Goal: Complete application form

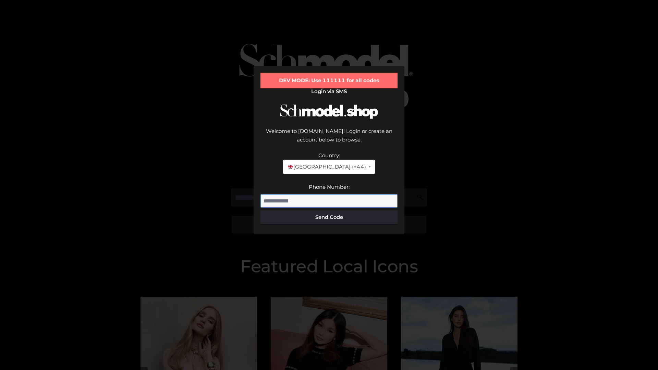
click at [329, 194] on input "Phone Number:" at bounding box center [328, 201] width 137 height 14
type input "**********"
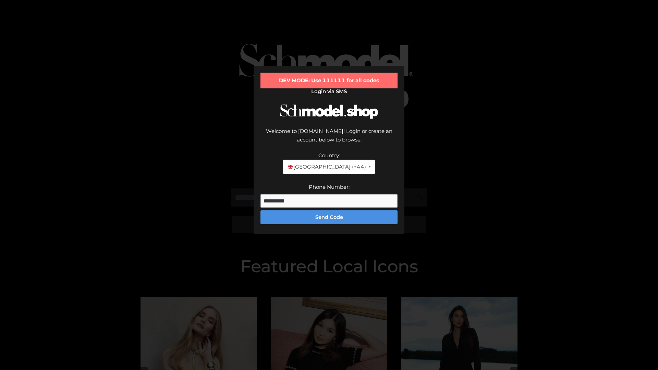
click at [329, 210] on button "Send Code" at bounding box center [328, 217] width 137 height 14
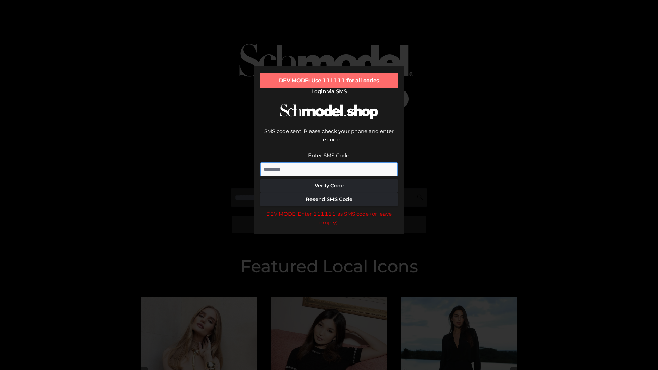
click at [329, 162] on input "Enter SMS Code:" at bounding box center [328, 169] width 137 height 14
type input "******"
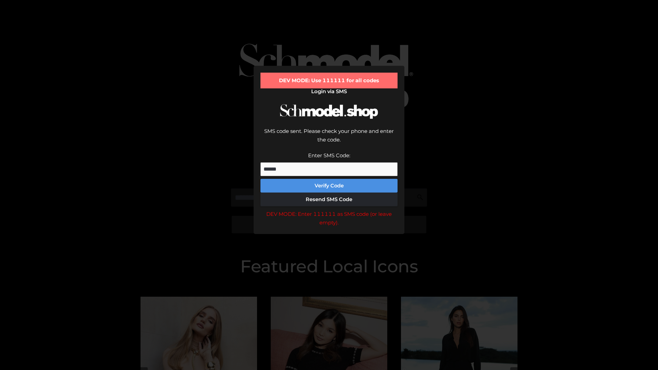
click at [329, 179] on button "Verify Code" at bounding box center [328, 186] width 137 height 14
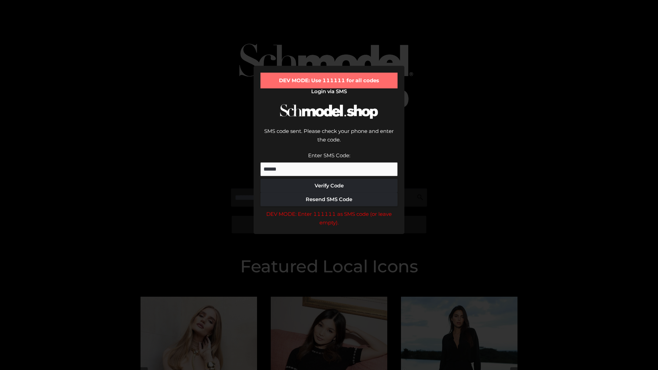
click at [329, 210] on div "DEV MODE: Enter 111111 as SMS code (or leave empty)." at bounding box center [328, 218] width 137 height 17
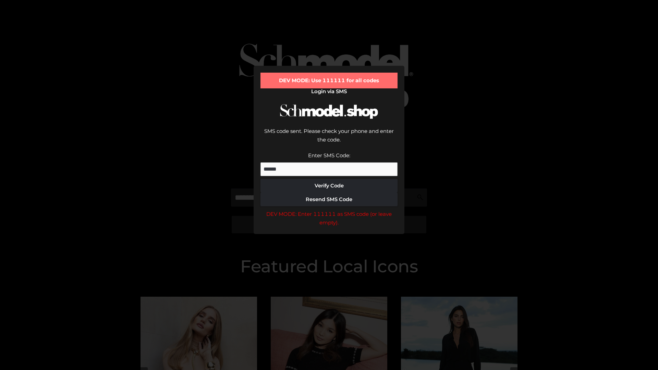
click at [329, 210] on div "DEV MODE: Enter 111111 as SMS code (or leave empty)." at bounding box center [328, 218] width 137 height 17
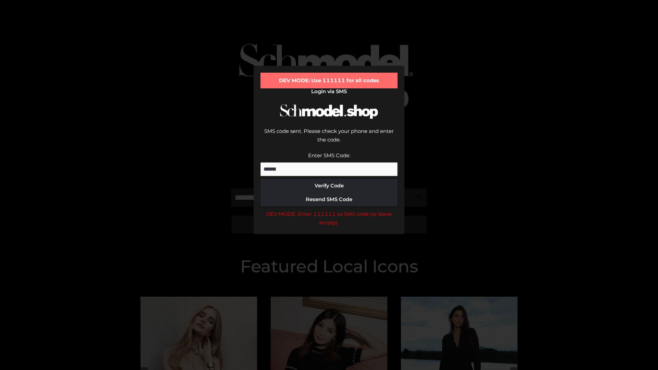
click at [329, 210] on div "DEV MODE: Enter 111111 as SMS code (or leave empty)." at bounding box center [328, 218] width 137 height 17
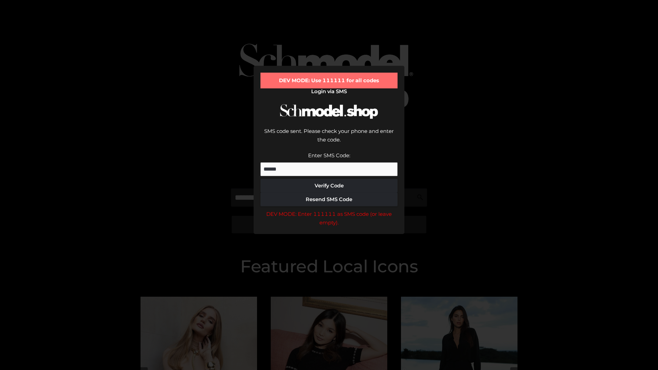
click at [329, 210] on div "DEV MODE: Enter 111111 as SMS code (or leave empty)." at bounding box center [328, 218] width 137 height 17
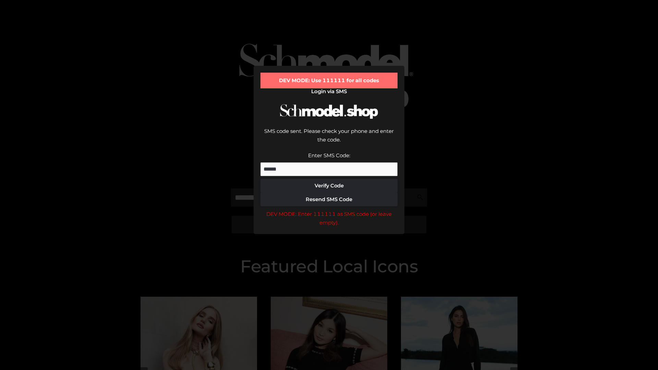
click at [329, 210] on div "DEV MODE: Enter 111111 as SMS code (or leave empty)." at bounding box center [328, 218] width 137 height 17
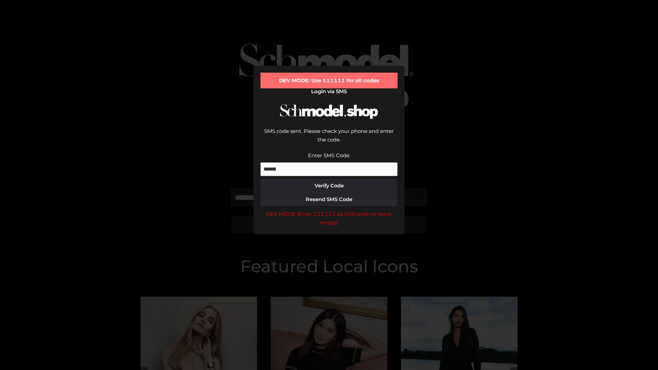
click at [329, 210] on div "DEV MODE: Enter 111111 as SMS code (or leave empty)." at bounding box center [328, 218] width 137 height 17
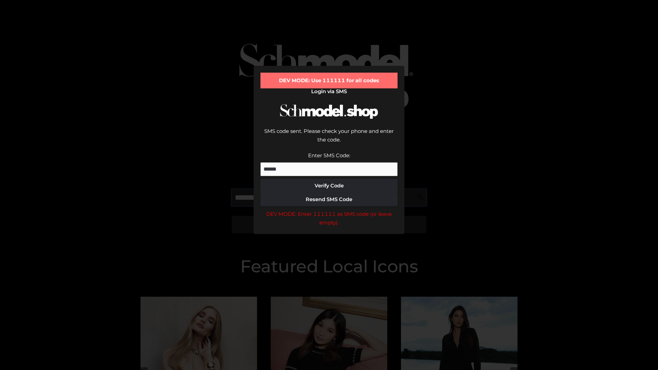
scroll to position [0, 35]
click at [329, 210] on div "DEV MODE: Enter 111111 as SMS code (or leave empty)." at bounding box center [328, 218] width 137 height 17
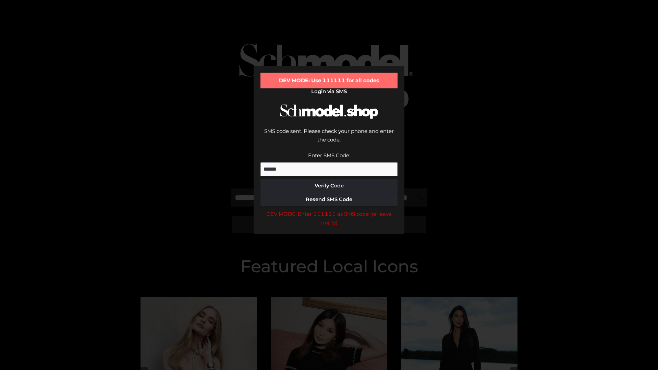
click at [329, 210] on div "DEV MODE: Enter 111111 as SMS code (or leave empty)." at bounding box center [328, 218] width 137 height 17
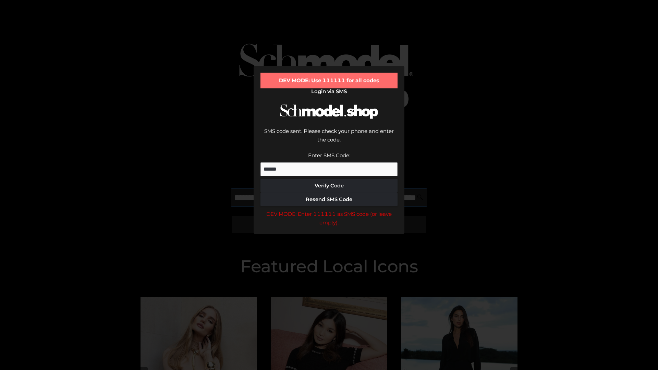
scroll to position [0, 75]
click at [329, 210] on div "DEV MODE: Enter 111111 as SMS code (or leave empty)." at bounding box center [328, 218] width 137 height 17
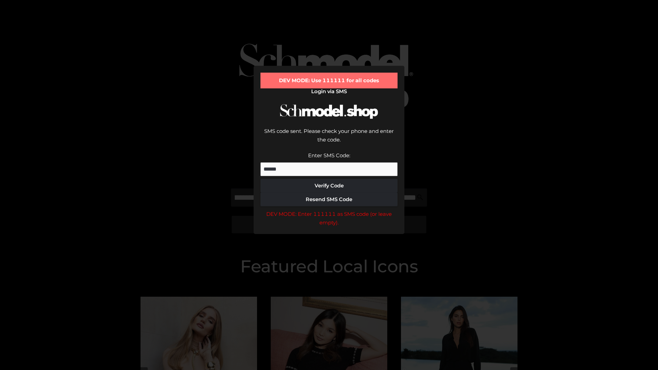
click at [329, 210] on div "DEV MODE: Enter 111111 as SMS code (or leave empty)." at bounding box center [328, 218] width 137 height 17
type input "**********"
